Goal: Answer question/provide support

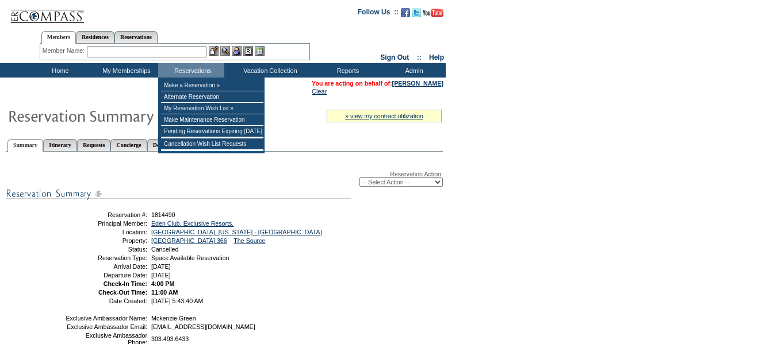
click at [187, 52] on input "text" at bounding box center [147, 51] width 120 height 11
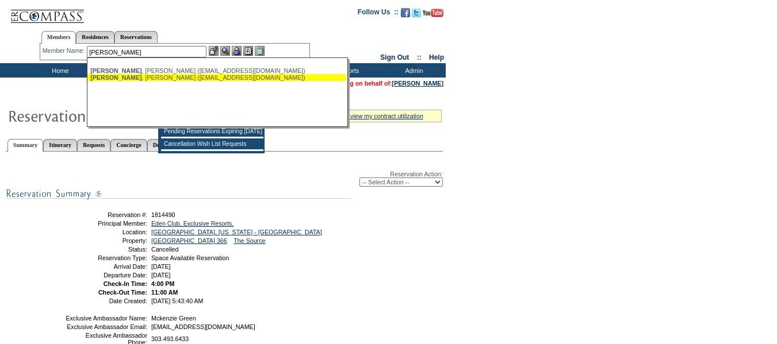
click at [178, 74] on div "[PERSON_NAME] ([EMAIL_ADDRESS][DOMAIN_NAME])" at bounding box center [216, 77] width 253 height 7
type input "[PERSON_NAME] ([EMAIL_ADDRESS][DOMAIN_NAME])"
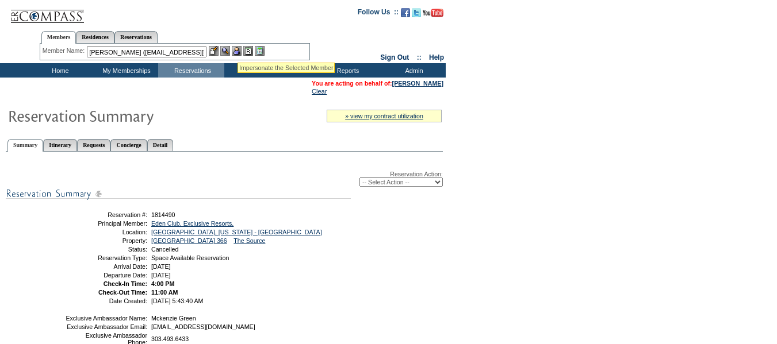
drag, startPoint x: 242, startPoint y: 48, endPoint x: 236, endPoint y: 50, distance: 6.6
click at [241, 48] on img at bounding box center [237, 51] width 10 height 10
click at [226, 50] on img at bounding box center [225, 51] width 10 height 10
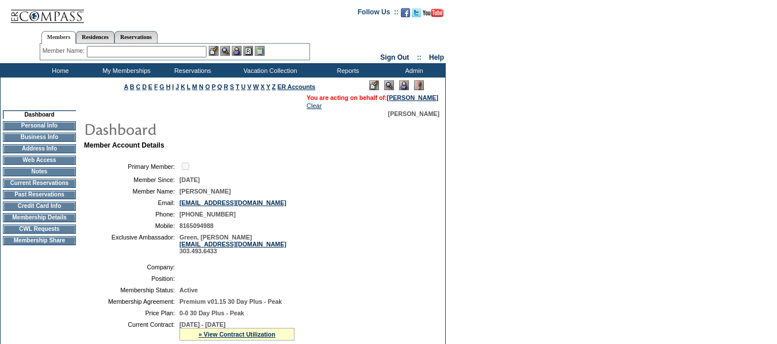
click at [55, 188] on td "Current Reservations" at bounding box center [39, 183] width 73 height 9
